Goal: Information Seeking & Learning: Learn about a topic

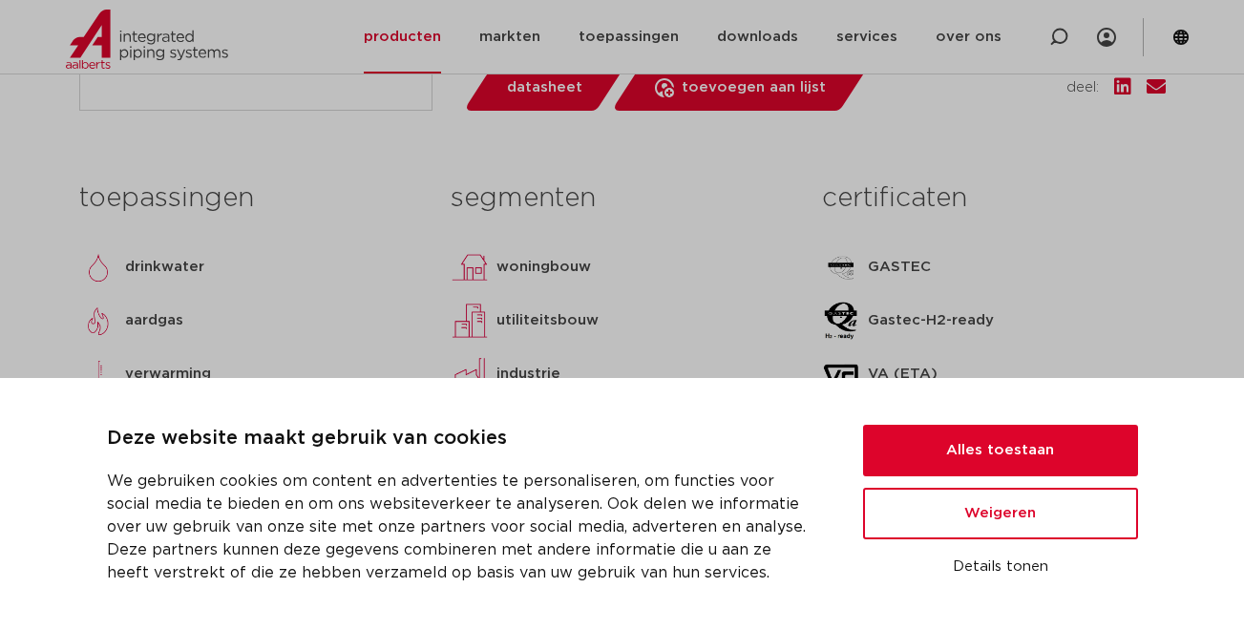
scroll to position [859, 0]
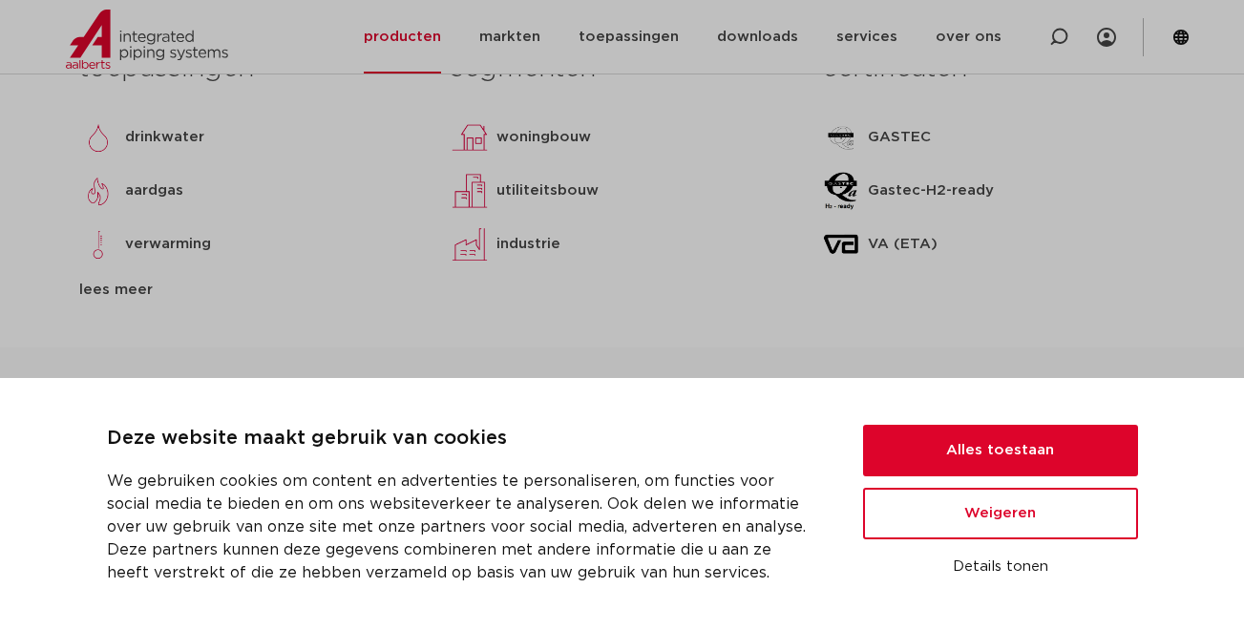
click at [138, 246] on p "verwarming" at bounding box center [168, 244] width 86 height 23
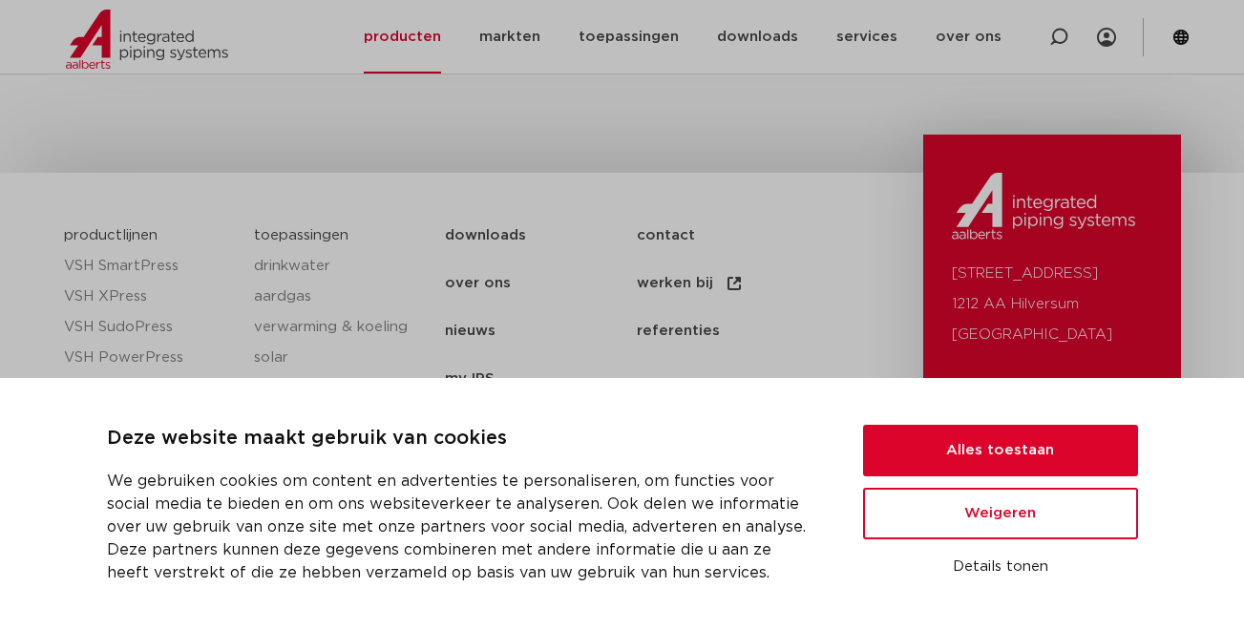
scroll to position [3272, 0]
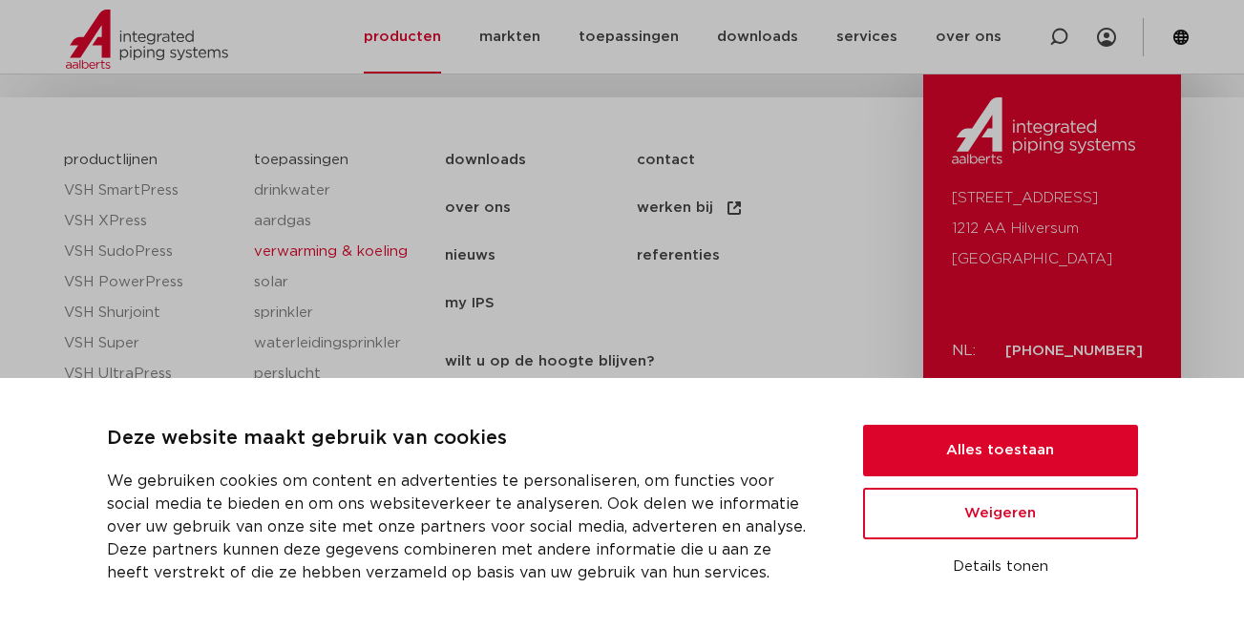
click at [304, 246] on link "verwarming & koeling" at bounding box center [340, 252] width 172 height 31
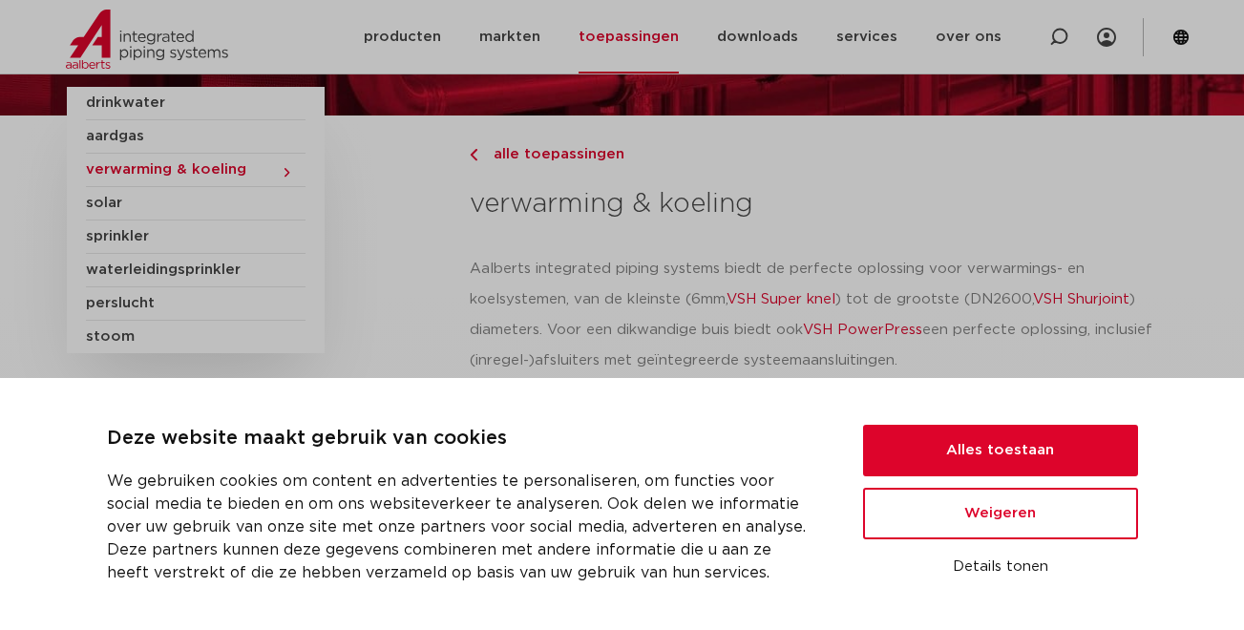
click at [244, 169] on span "verwarming & koeling" at bounding box center [196, 170] width 220 height 33
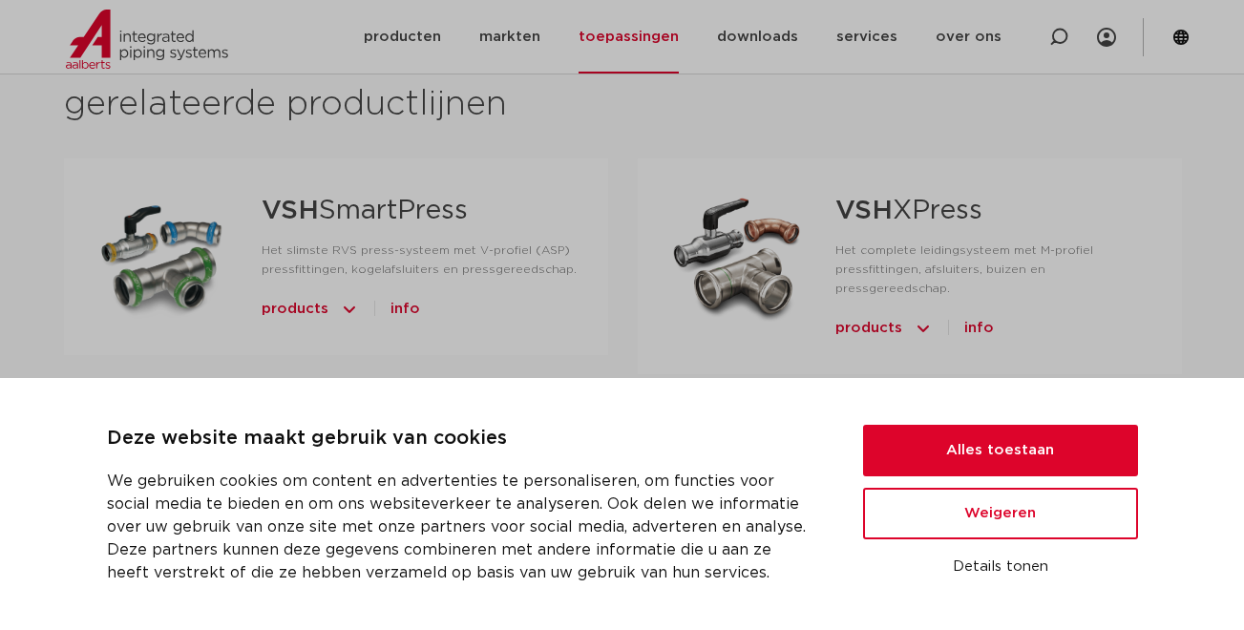
scroll to position [1336, 0]
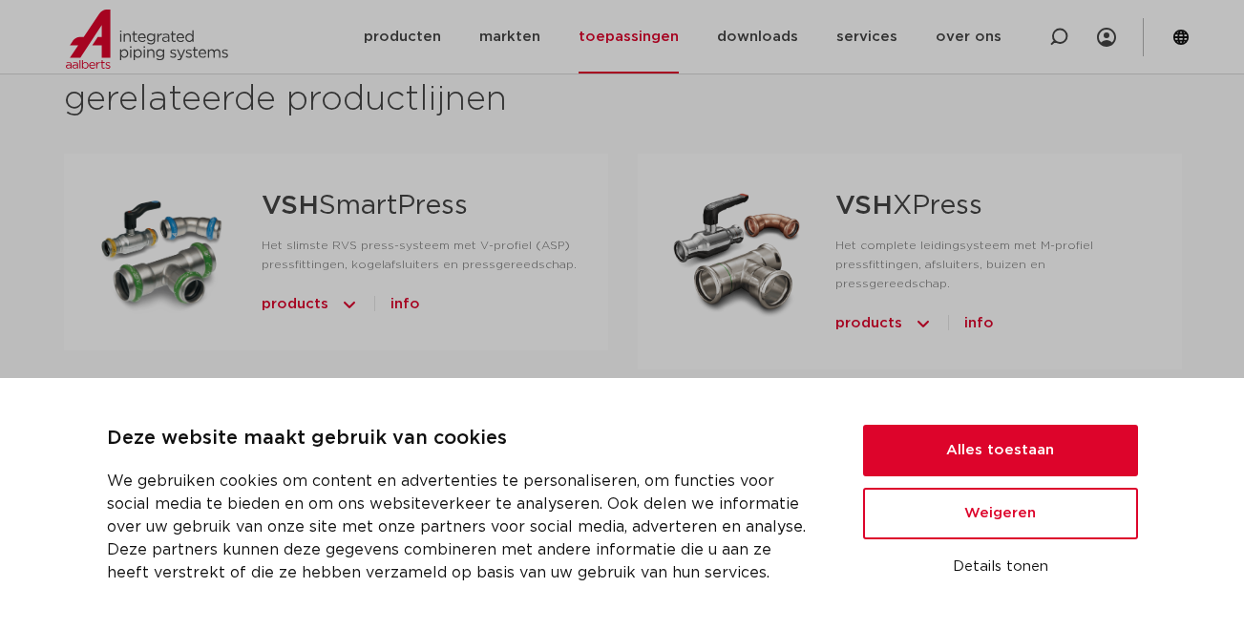
click at [205, 194] on div at bounding box center [163, 251] width 137 height 134
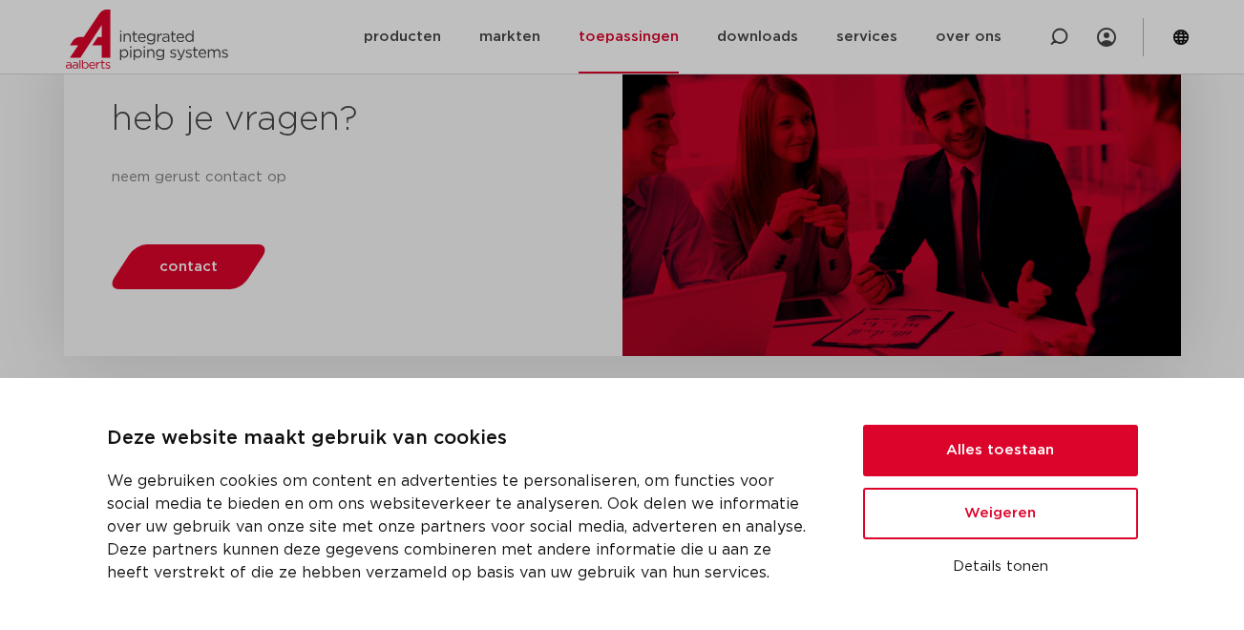
scroll to position [3080, 0]
